Goal: Task Accomplishment & Management: Manage account settings

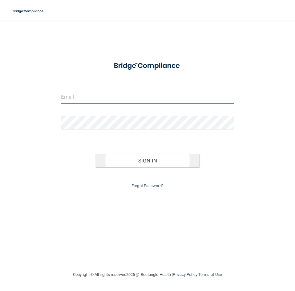
type input "[PERSON_NAME][EMAIL_ADDRESS][PERSON_NAME][DOMAIN_NAME]"
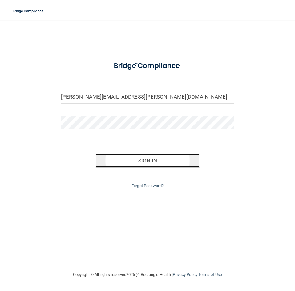
click at [143, 166] on button "Sign In" at bounding box center [147, 161] width 104 height 14
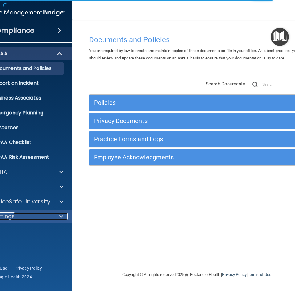
click at [63, 213] on div at bounding box center [60, 215] width 15 height 7
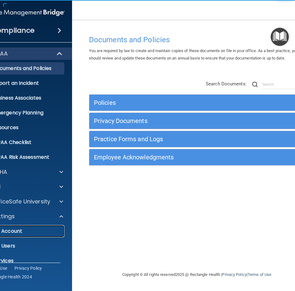
click at [21, 236] on link "My Account" at bounding box center [15, 231] width 97 height 12
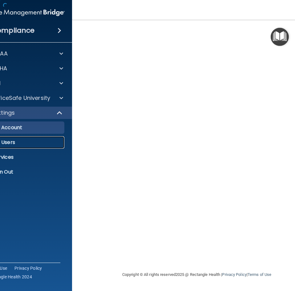
click at [8, 144] on p "My Users" at bounding box center [20, 142] width 84 height 6
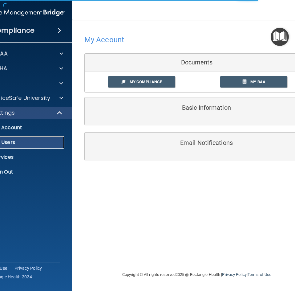
select select "20"
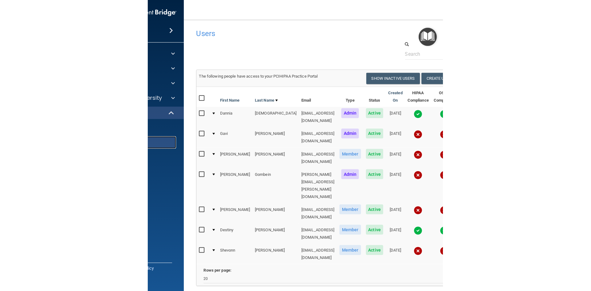
scroll to position [19, 0]
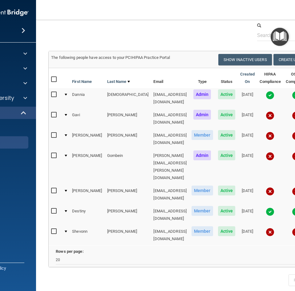
click at [52, 133] on input "checkbox" at bounding box center [54, 135] width 7 height 5
checkbox input "true"
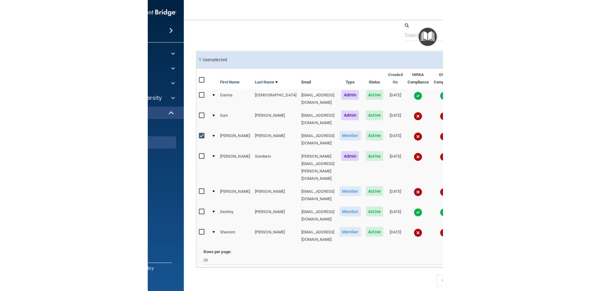
scroll to position [0, 0]
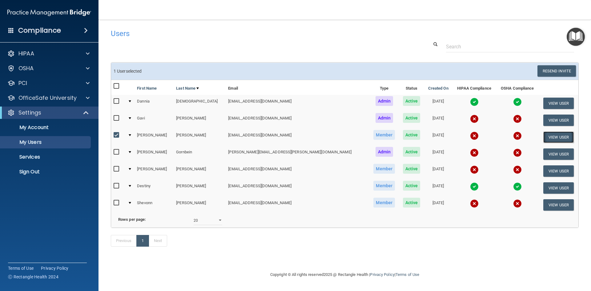
click at [295, 135] on button "View User" at bounding box center [558, 136] width 30 height 11
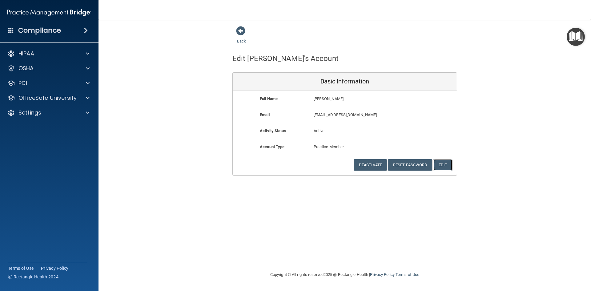
click at [295, 164] on button "Edit" at bounding box center [443, 164] width 19 height 11
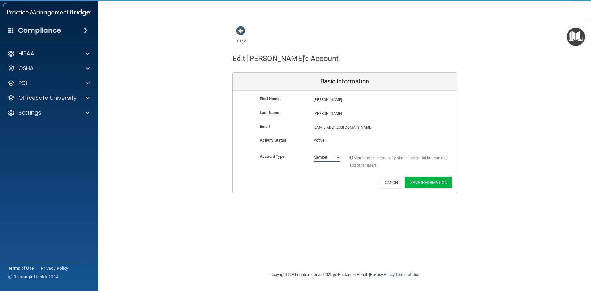
click at [295, 158] on select "Admin Member" at bounding box center [327, 157] width 26 height 9
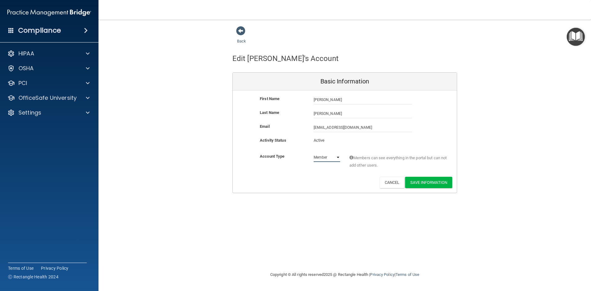
click at [295, 158] on select "Admin Member" at bounding box center [327, 157] width 26 height 9
click at [295, 182] on button "Cancel" at bounding box center [392, 182] width 25 height 11
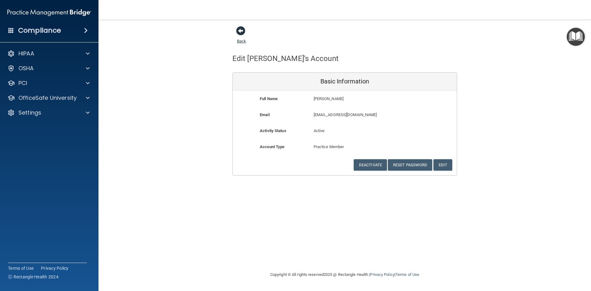
click at [241, 30] on span at bounding box center [240, 30] width 9 height 9
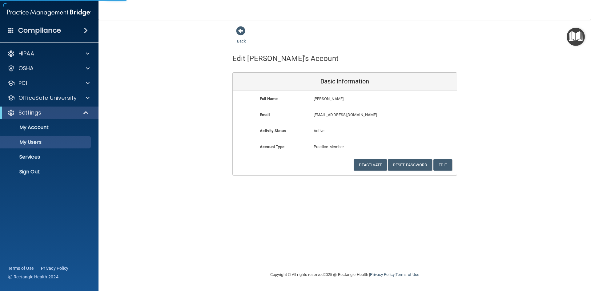
select select "20"
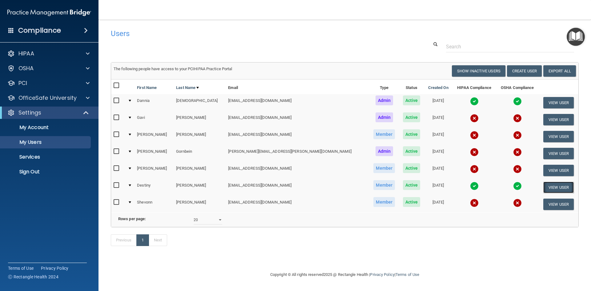
click at [295, 189] on button "View User" at bounding box center [558, 187] width 30 height 11
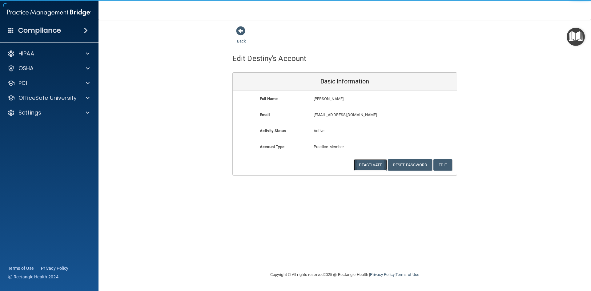
click at [295, 165] on button "Deactivate" at bounding box center [370, 164] width 33 height 11
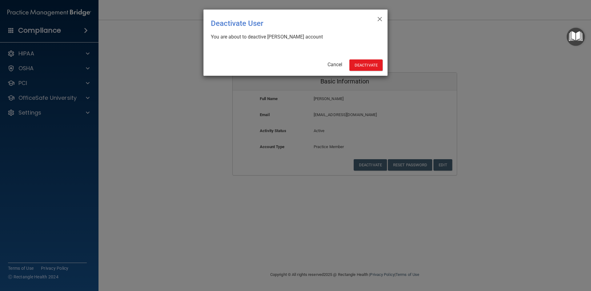
click at [295, 57] on div "× Close Deactivate User You are about to deactive [PERSON_NAME] account Cancel …" at bounding box center [296, 43] width 184 height 66
click at [295, 65] on button "Deactivate" at bounding box center [365, 64] width 33 height 11
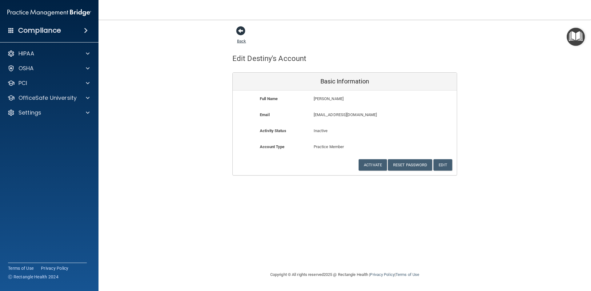
click at [242, 40] on link "Back" at bounding box center [241, 37] width 9 height 12
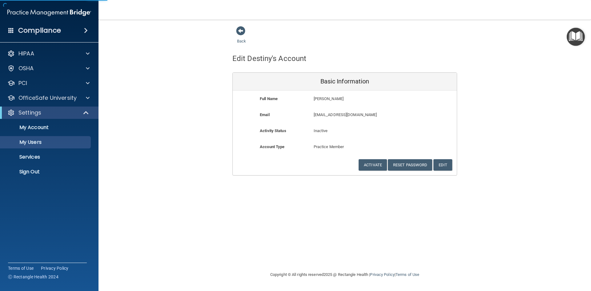
select select "20"
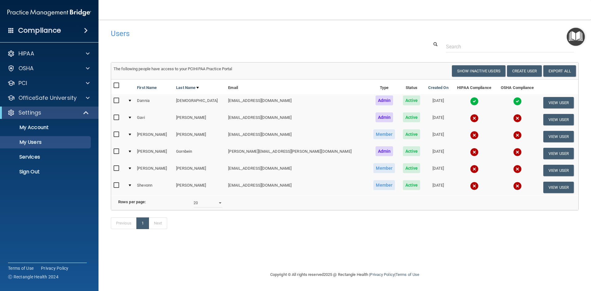
click at [64, 28] on div "Compliance" at bounding box center [49, 31] width 99 height 14
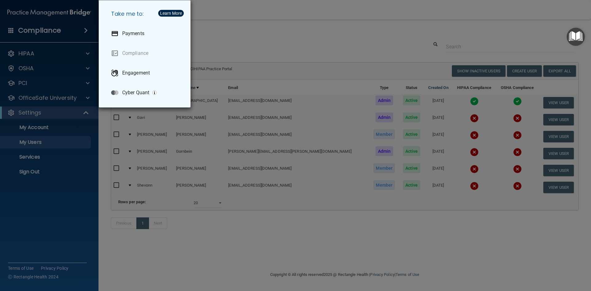
click at [244, 38] on div "Take me to: Payments Compliance Engagement Cyber Quant" at bounding box center [295, 145] width 591 height 291
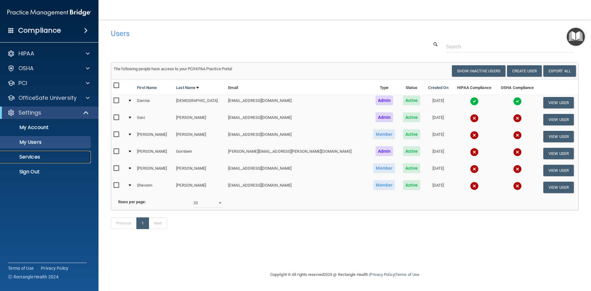
click at [29, 162] on link "Services" at bounding box center [42, 157] width 97 height 12
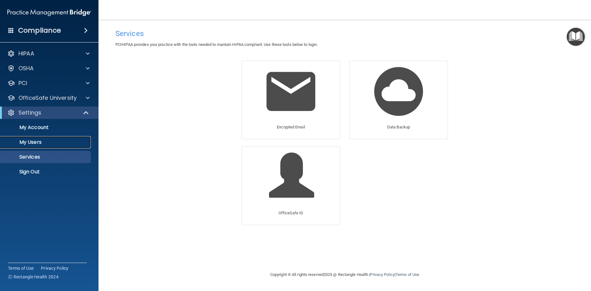
click at [27, 142] on p "My Users" at bounding box center [46, 142] width 84 height 6
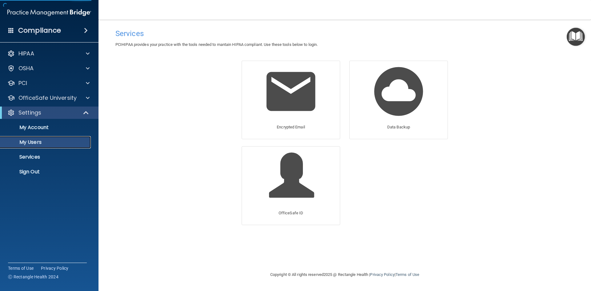
select select "20"
